Goal: Book appointment/travel/reservation

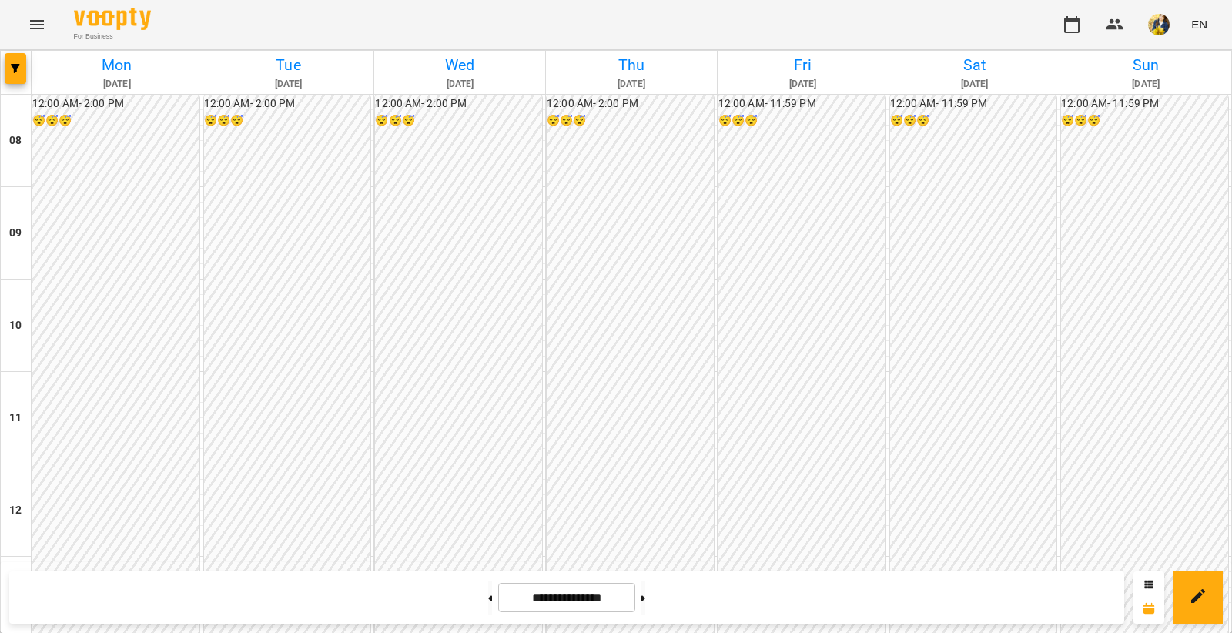
scroll to position [440, 0]
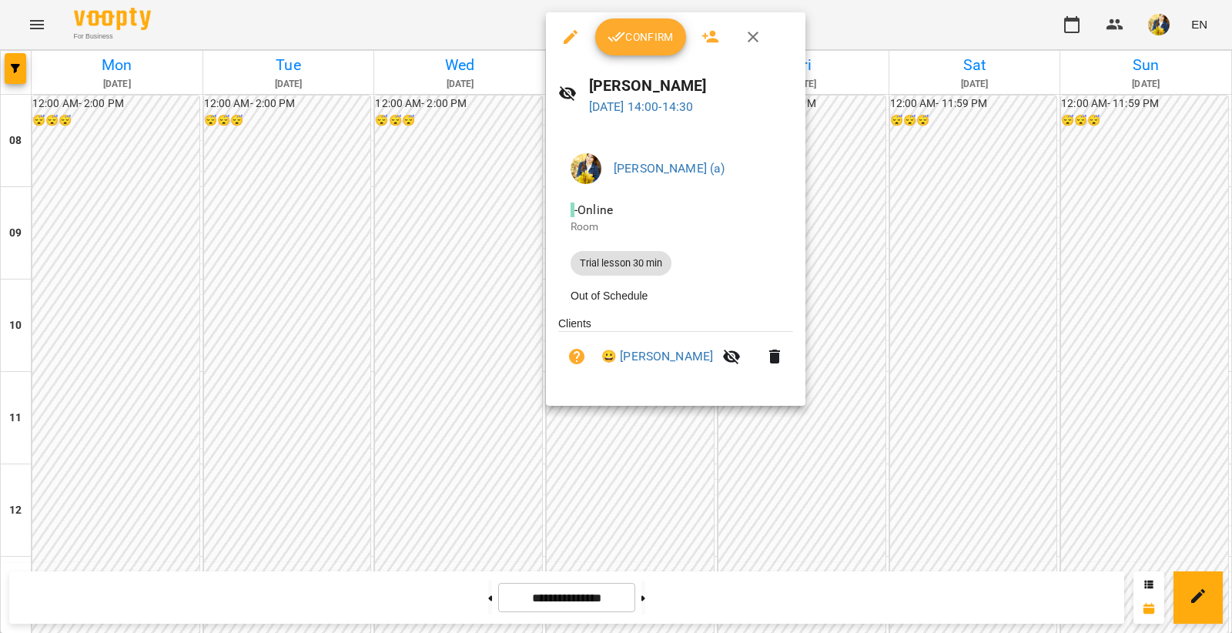
click at [375, 266] on div at bounding box center [616, 316] width 1232 height 633
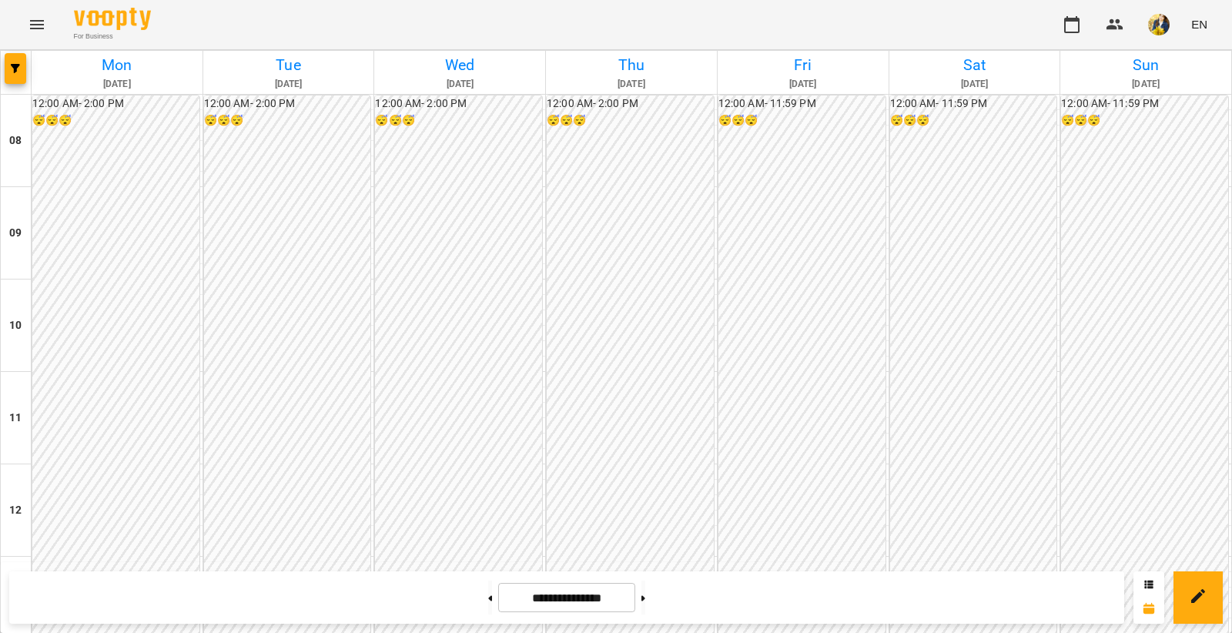
scroll to position [465, 0]
click at [668, 182] on div "12:00 AM - 2:00 PM 😴😴😴" at bounding box center [630, 371] width 167 height 553
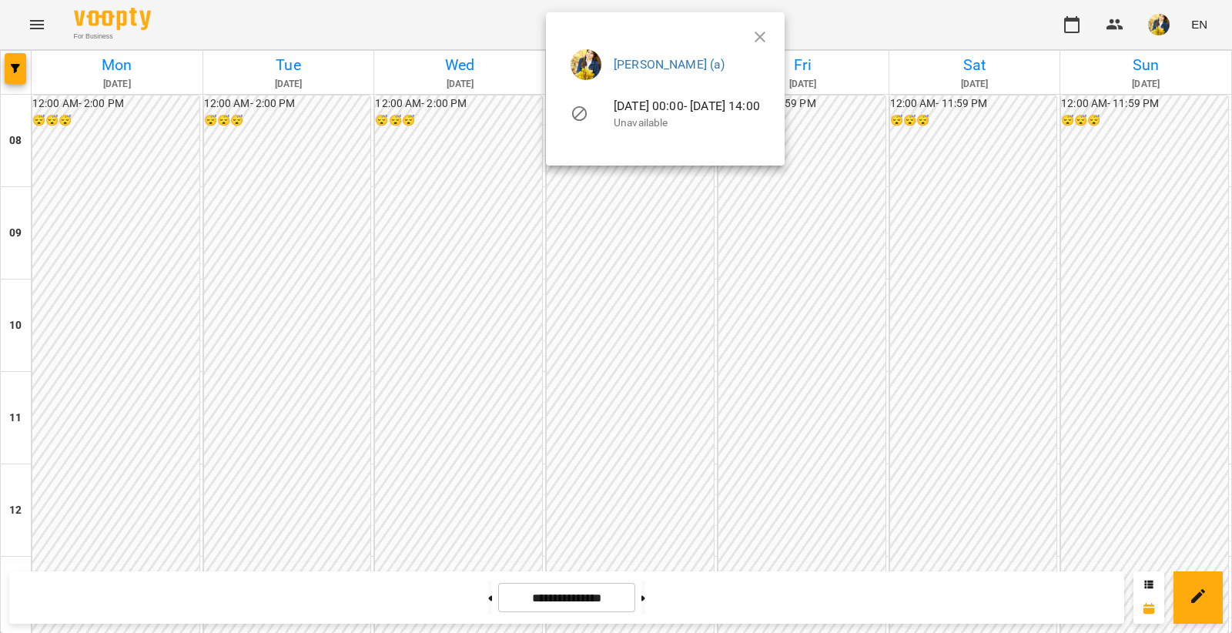
click at [646, 232] on div at bounding box center [616, 316] width 1232 height 633
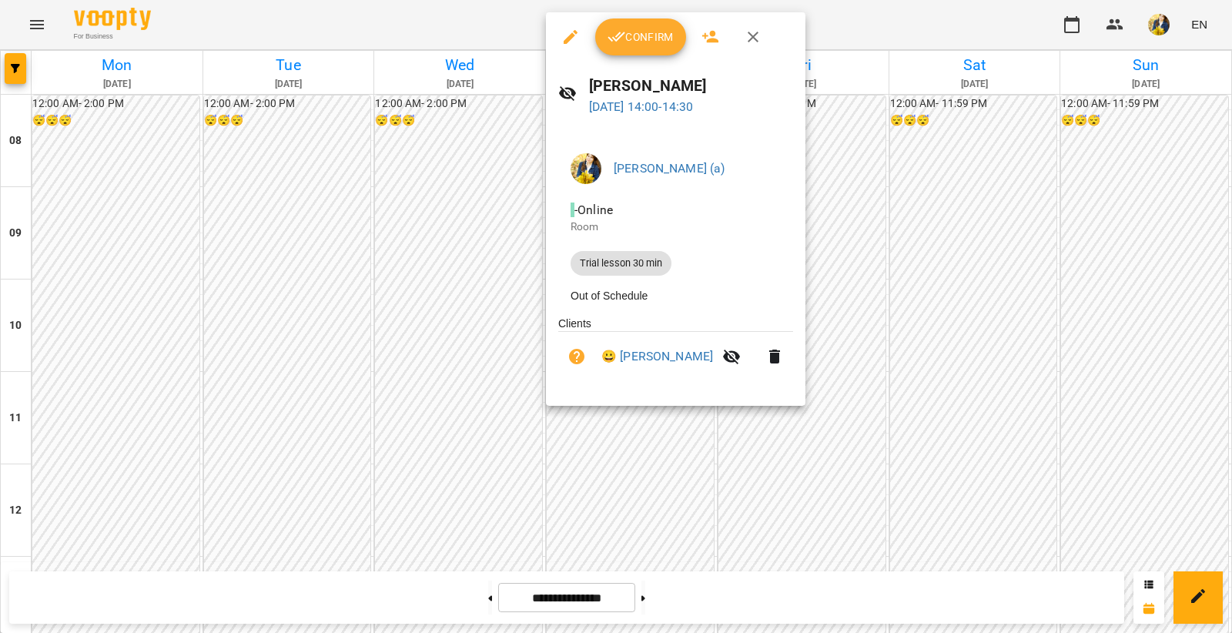
click at [652, 20] on button "Confirm" at bounding box center [640, 36] width 91 height 37
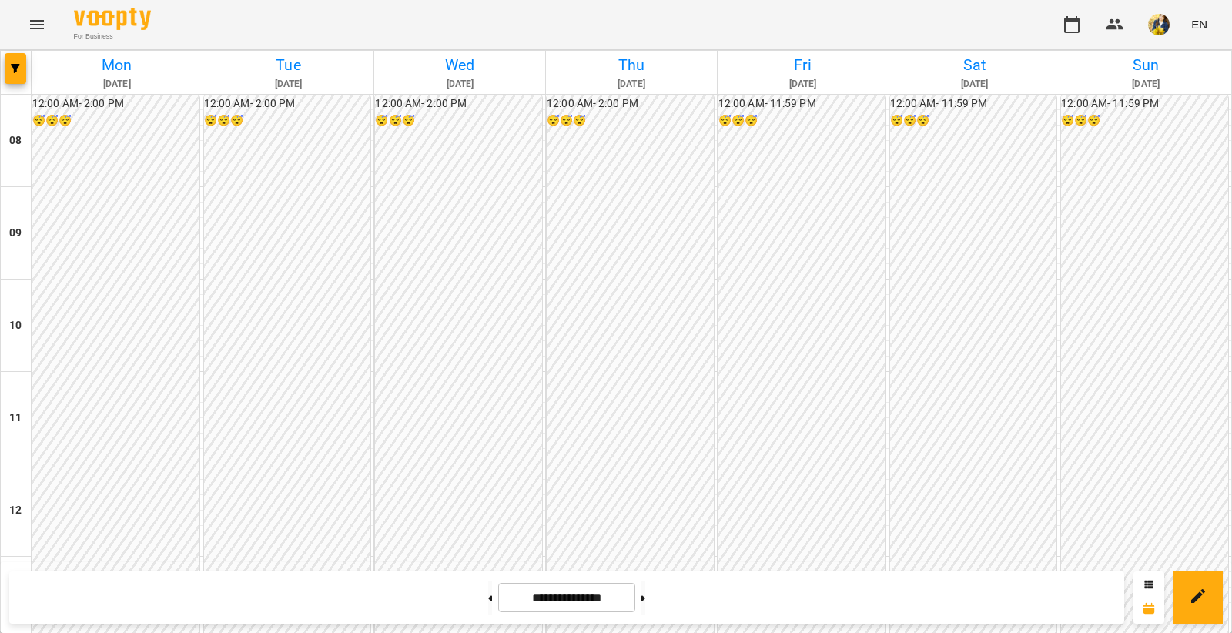
scroll to position [480, 0]
